Goal: Navigation & Orientation: Find specific page/section

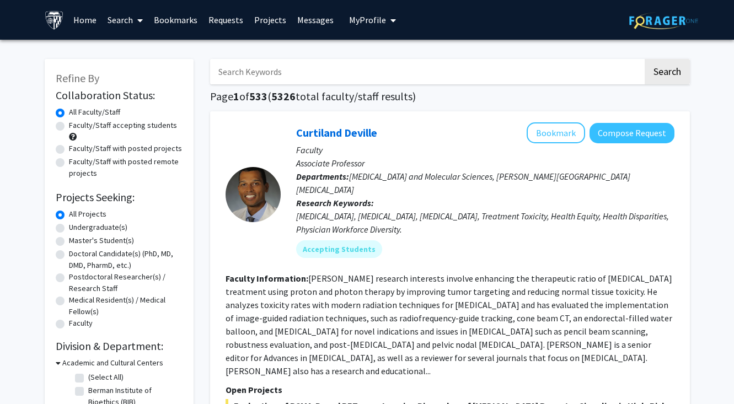
click at [185, 22] on link "Bookmarks" at bounding box center [175, 20] width 55 height 39
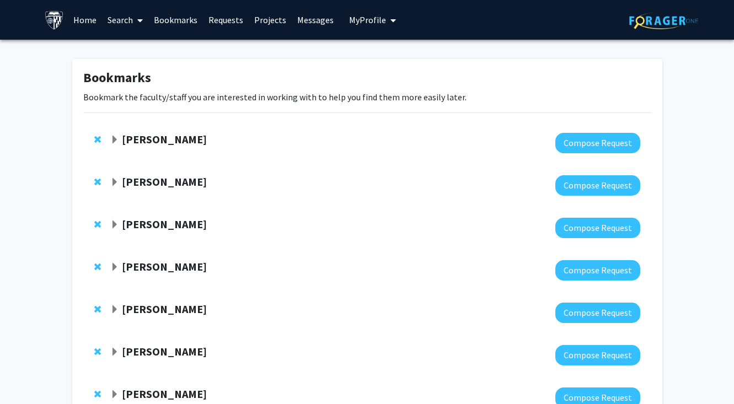
click at [222, 26] on link "Requests" at bounding box center [226, 20] width 46 height 39
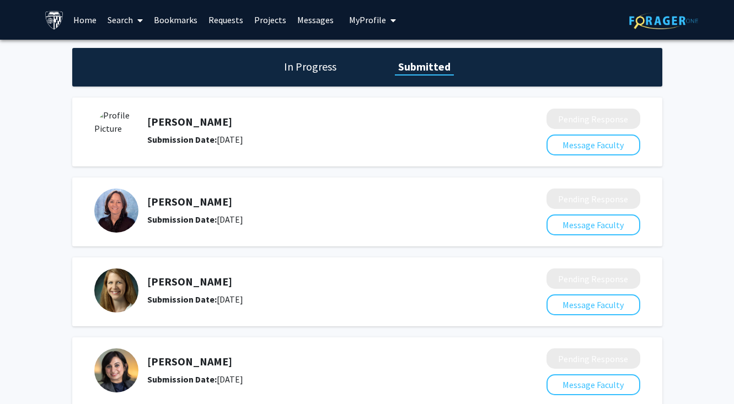
click at [173, 26] on link "Bookmarks" at bounding box center [175, 20] width 55 height 39
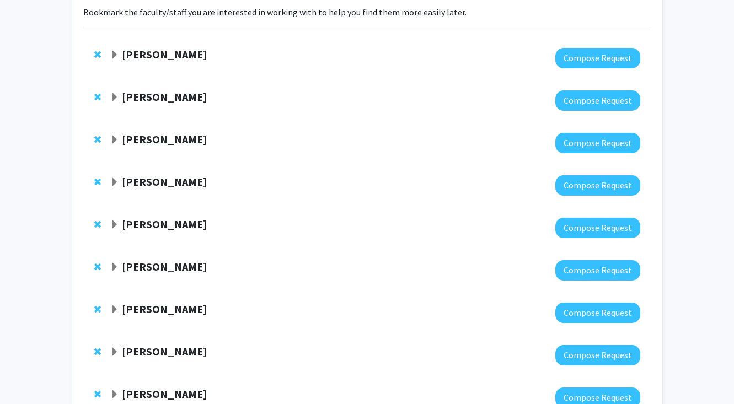
scroll to position [89, 0]
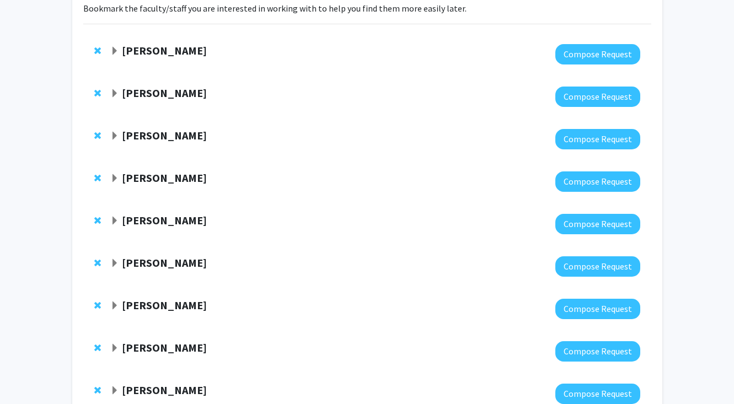
click at [196, 138] on strong "[PERSON_NAME]" at bounding box center [164, 136] width 85 height 14
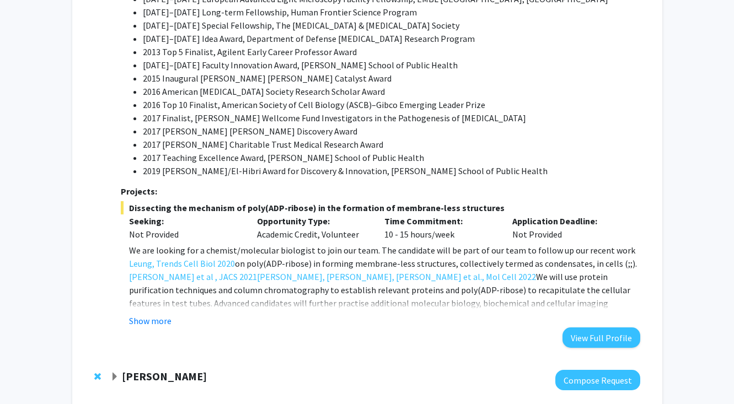
scroll to position [728, 0]
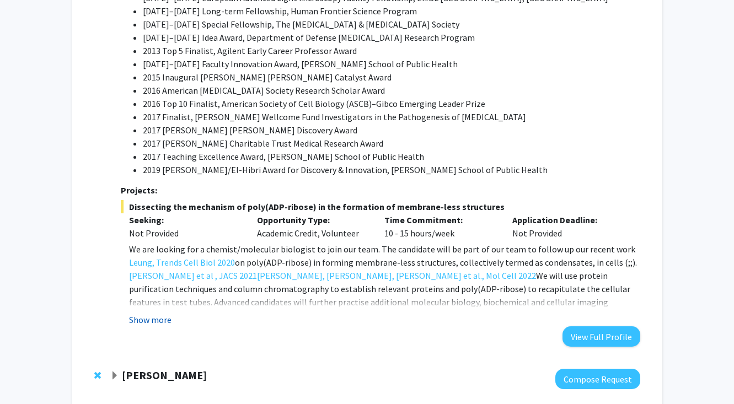
click at [155, 313] on button "Show more" at bounding box center [150, 319] width 42 height 13
